Goal: Task Accomplishment & Management: Use online tool/utility

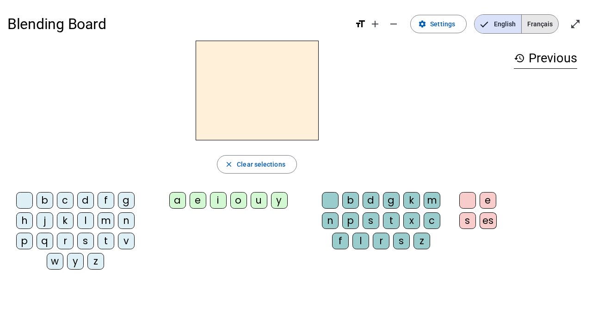
click at [533, 29] on span "Français" at bounding box center [539, 24] width 37 height 18
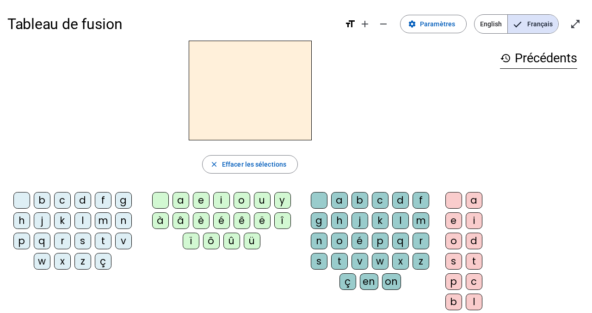
click at [46, 201] on div "b" at bounding box center [42, 200] width 17 height 17
click at [181, 205] on div "a" at bounding box center [180, 200] width 17 height 17
click at [380, 207] on div "c" at bounding box center [380, 200] width 17 height 17
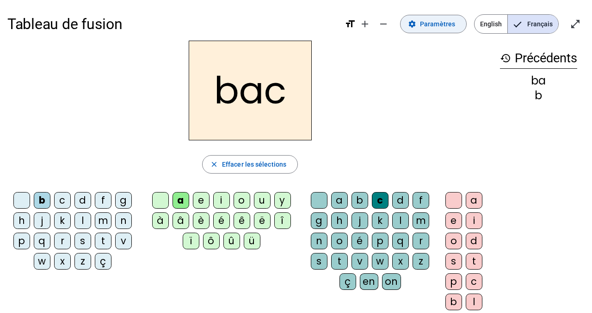
click at [428, 29] on span "Paramètres" at bounding box center [437, 23] width 35 height 11
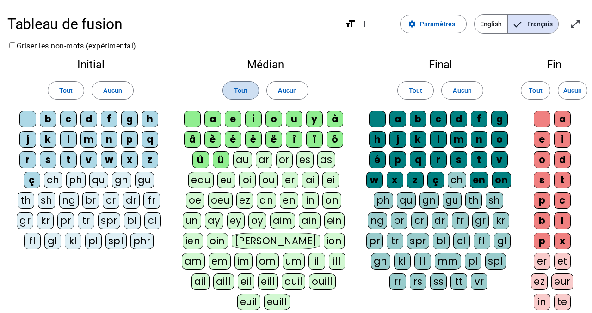
click at [251, 86] on span at bounding box center [241, 90] width 36 height 22
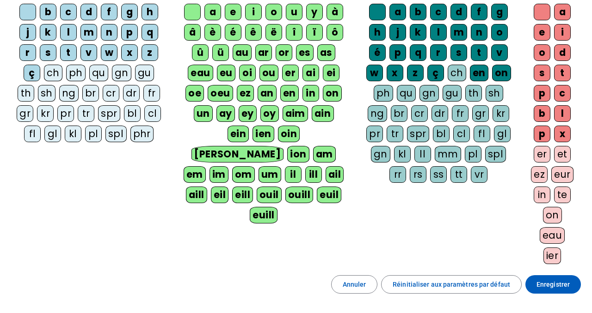
scroll to position [185, 0]
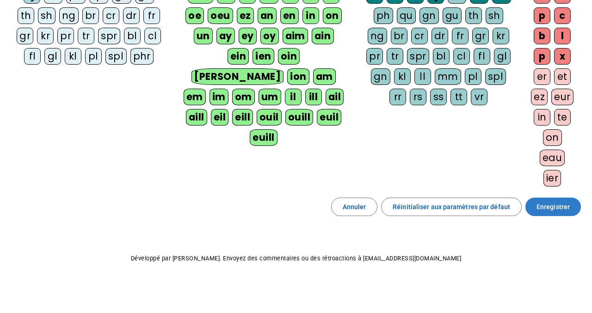
click at [556, 207] on span "Enregistrer" at bounding box center [552, 206] width 33 height 11
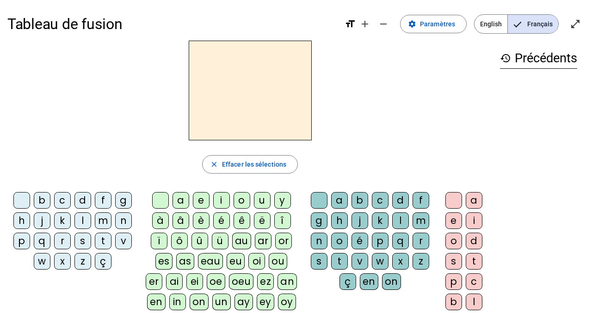
click at [46, 203] on div "b" at bounding box center [42, 200] width 17 height 17
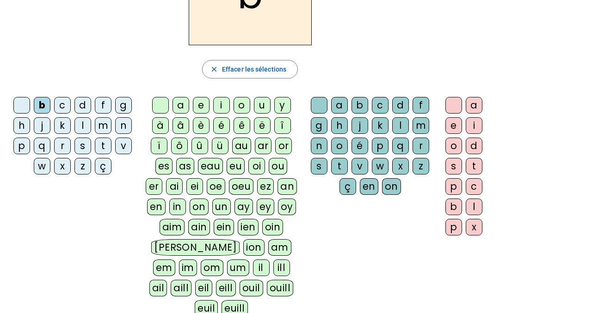
scroll to position [99, 0]
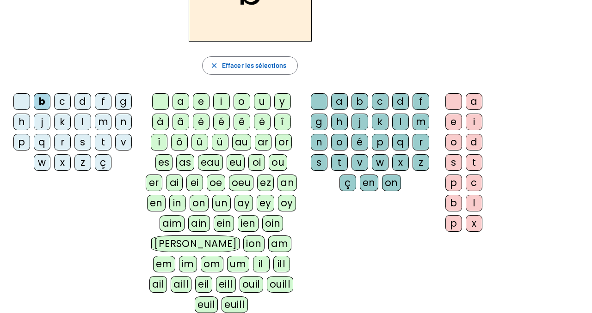
click at [270, 167] on div "ou" at bounding box center [278, 162] width 18 height 17
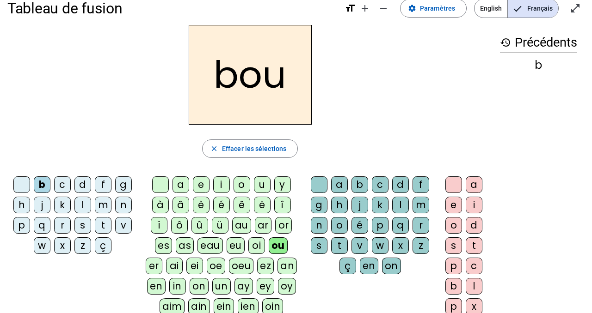
scroll to position [12, 0]
